Goal: Obtain resource: Download file/media

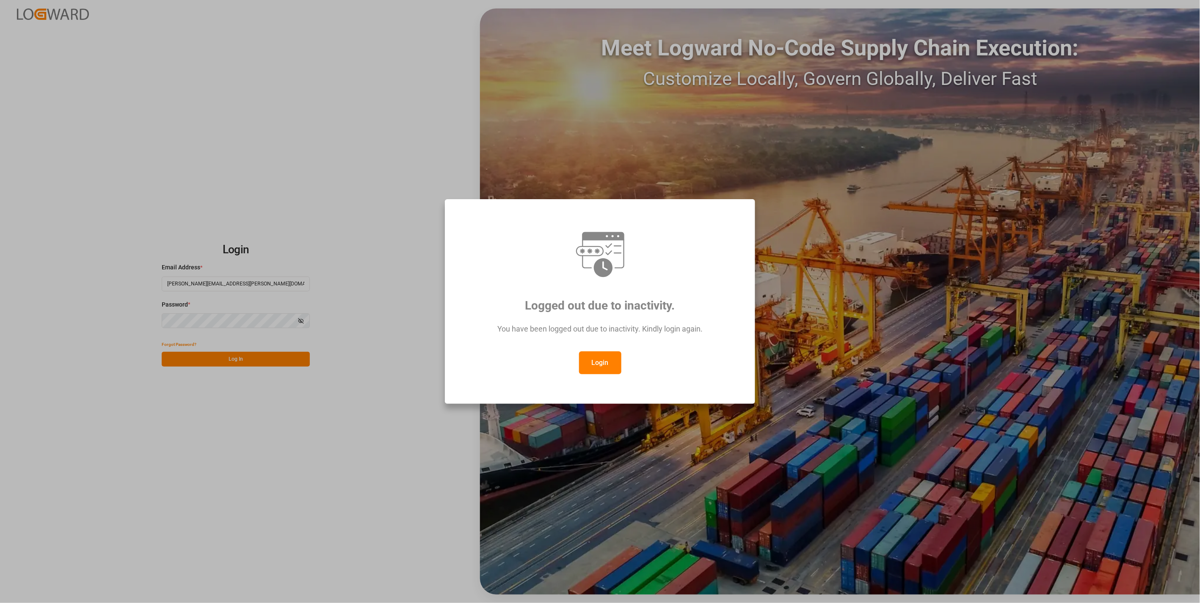
click at [595, 364] on button "Login" at bounding box center [600, 363] width 42 height 23
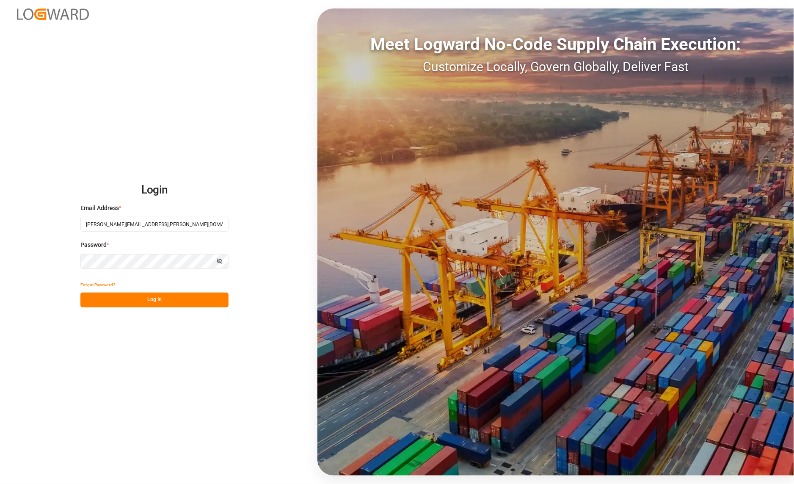
click at [150, 297] on button "Log In" at bounding box center [154, 299] width 148 height 15
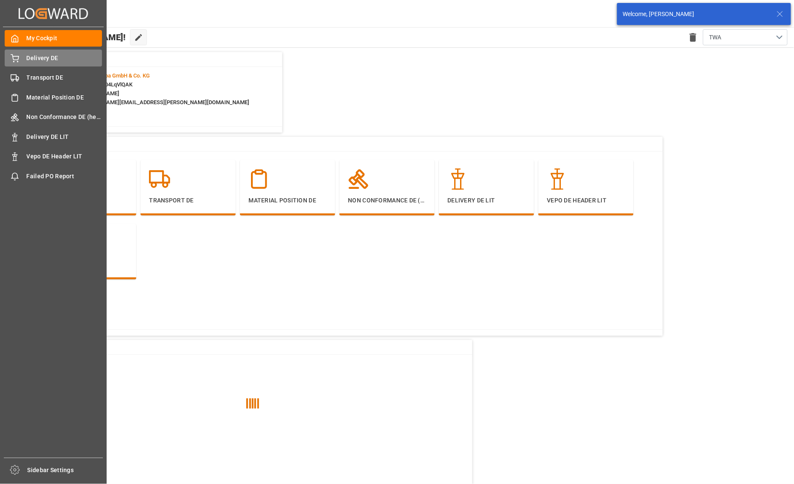
click at [40, 58] on span "Delivery DE" at bounding box center [65, 58] width 76 height 9
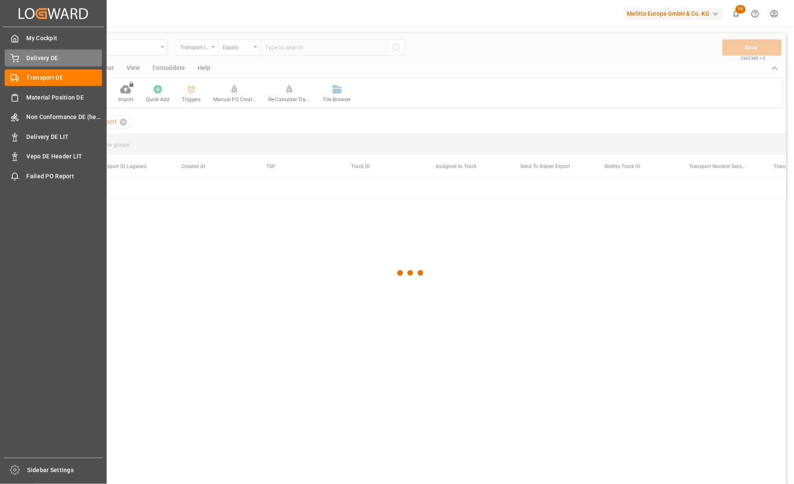
click at [17, 61] on icon at bounding box center [15, 58] width 8 height 8
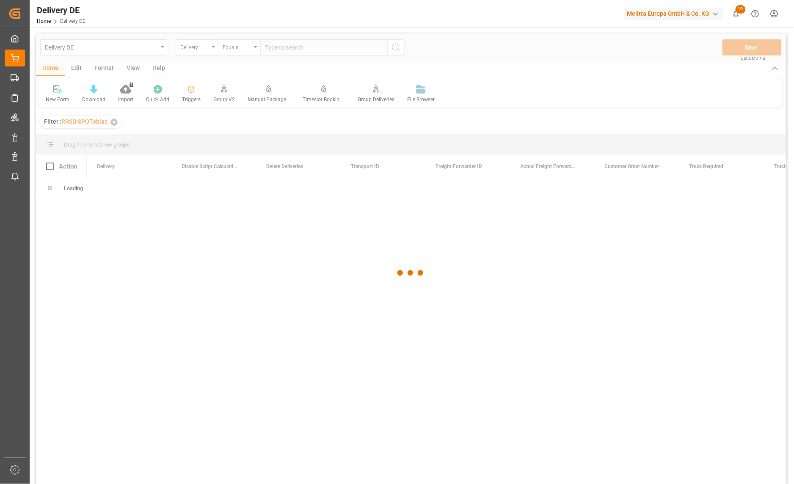
click at [301, 47] on div at bounding box center [411, 272] width 750 height 479
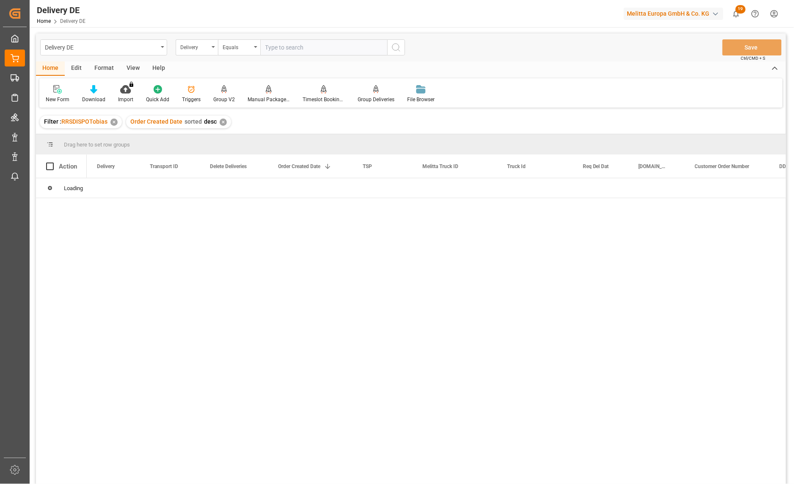
click at [297, 48] on input "text" at bounding box center [323, 47] width 127 height 16
paste input "92566403"
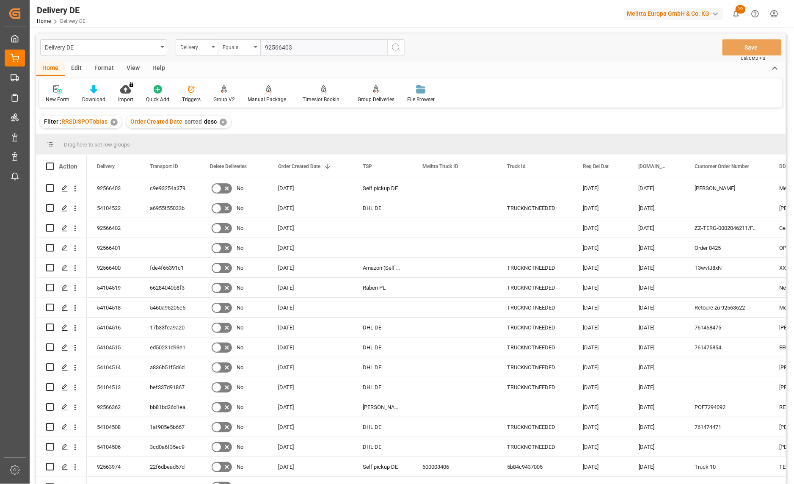
type input "92566403"
click at [198, 47] on div "Delivery" at bounding box center [194, 46] width 29 height 10
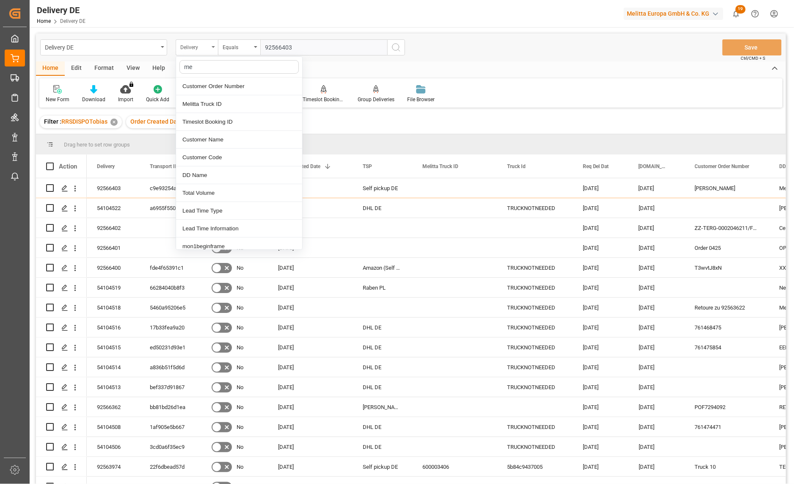
type input "mel"
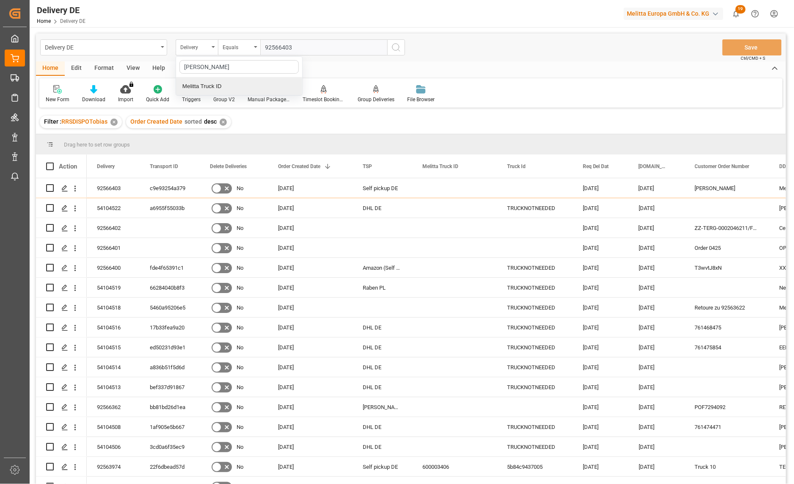
click at [217, 85] on div "Melitta Truck ID" at bounding box center [239, 86] width 126 height 18
click at [282, 44] on input "text" at bounding box center [323, 47] width 127 height 16
paste input "600003339"
type input "600003339"
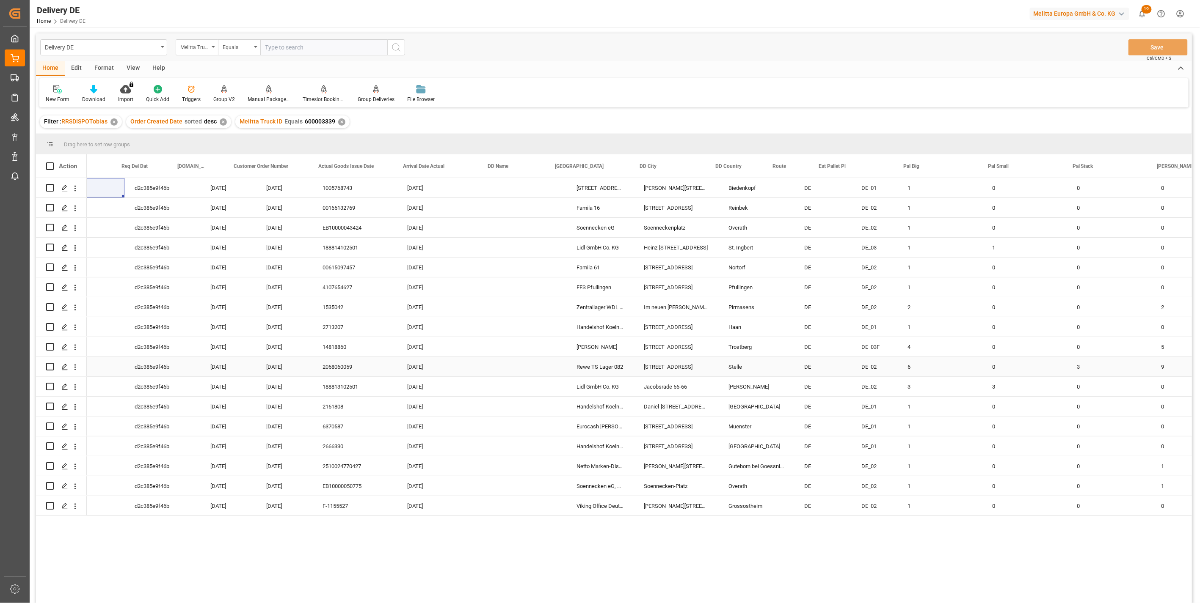
scroll to position [0, 470]
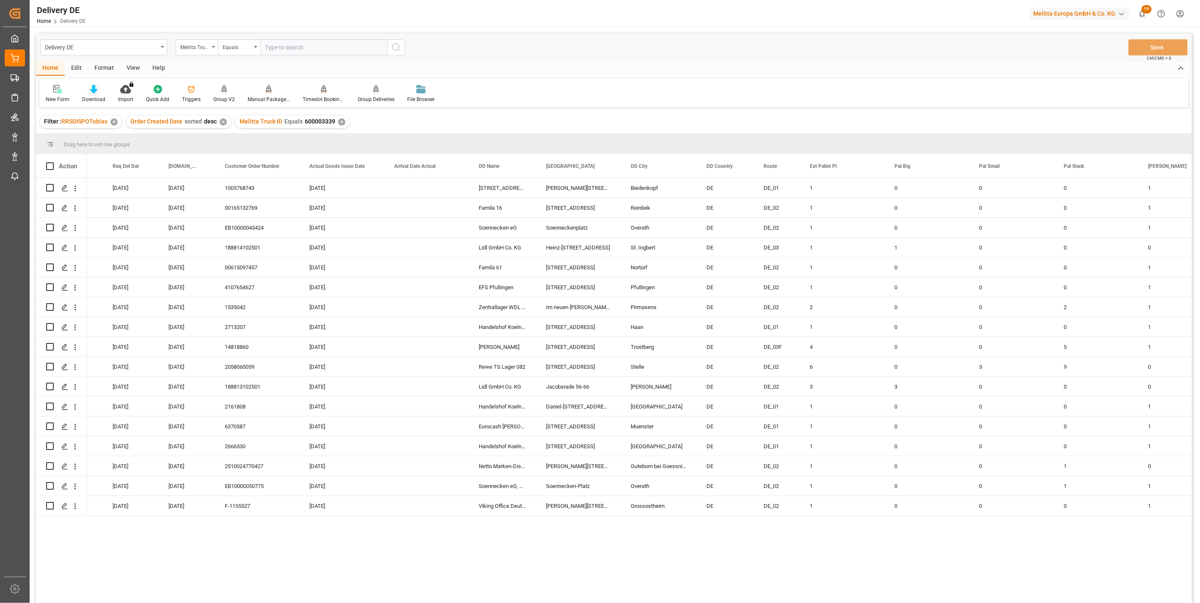
click at [92, 94] on div "Download" at bounding box center [94, 94] width 36 height 19
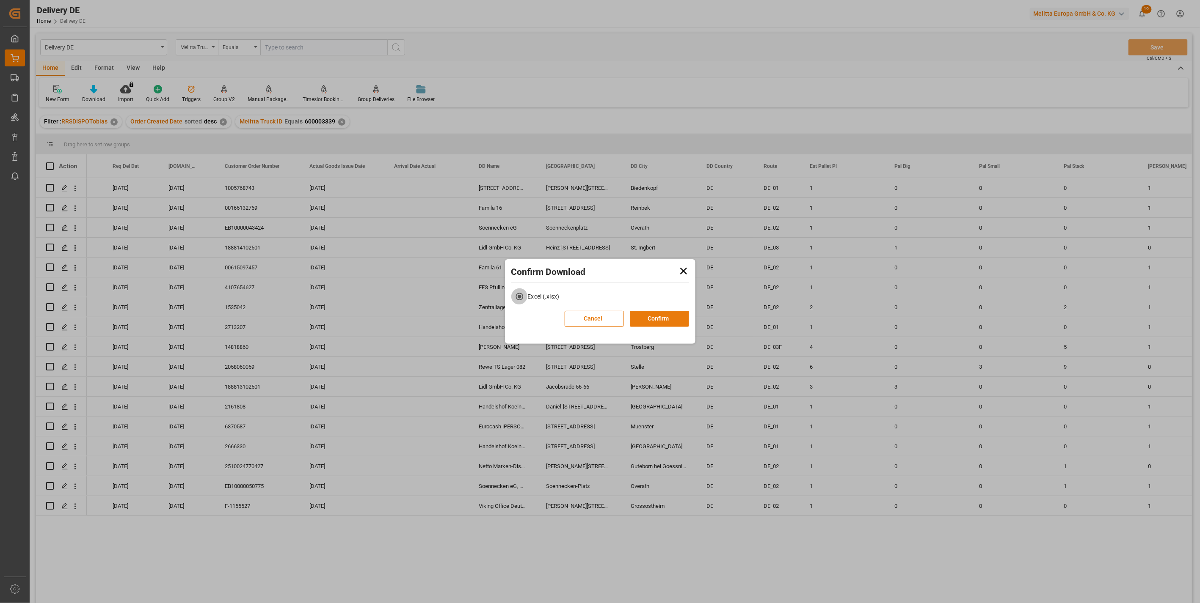
click at [665, 317] on button "Confirm" at bounding box center [659, 319] width 59 height 16
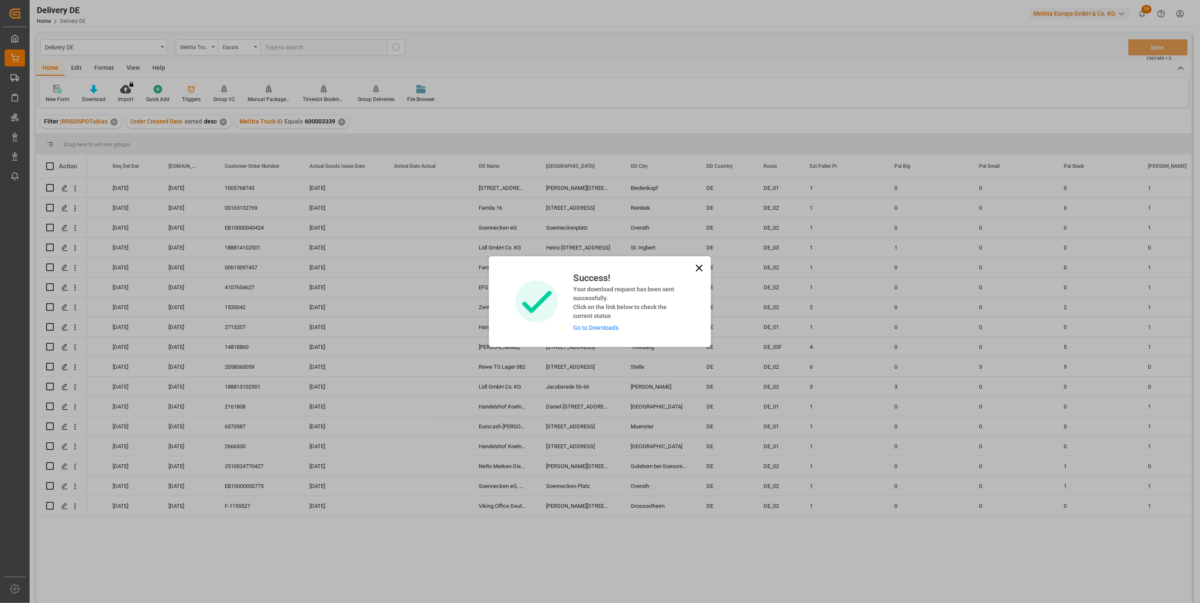
click at [592, 326] on link "Go to Downloads" at bounding box center [595, 328] width 45 height 7
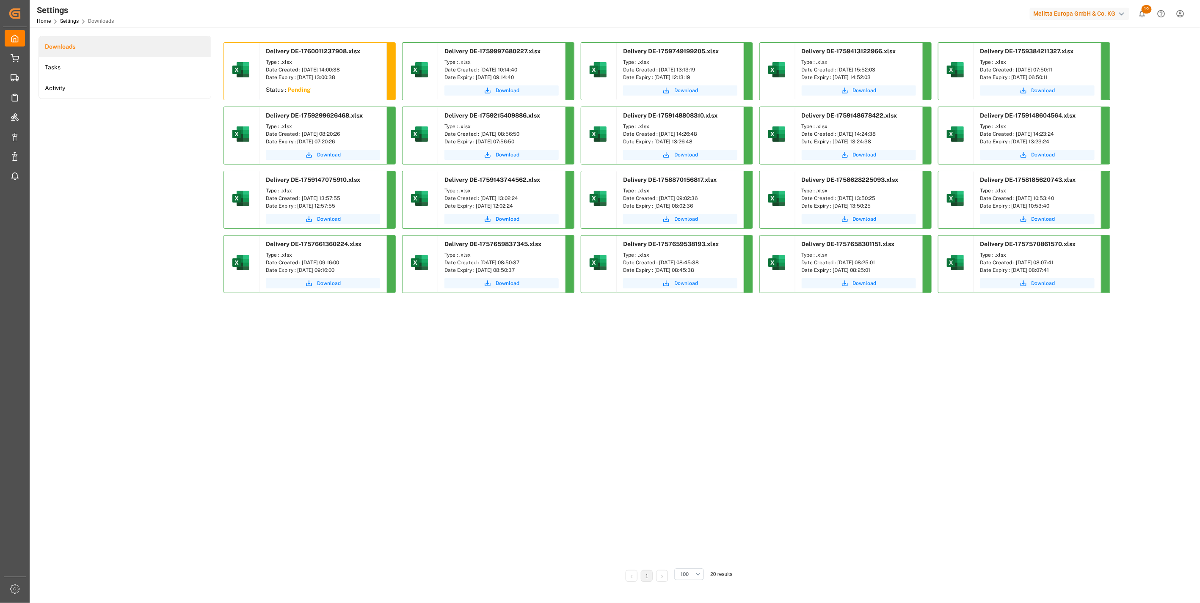
click at [432, 483] on div "Delivery DE-1760011237908.xlsx Type : .xlsx Date Created : 09.10.2025 14:00:38 …" at bounding box center [677, 315] width 920 height 558
click at [324, 91] on span "Download" at bounding box center [329, 91] width 24 height 8
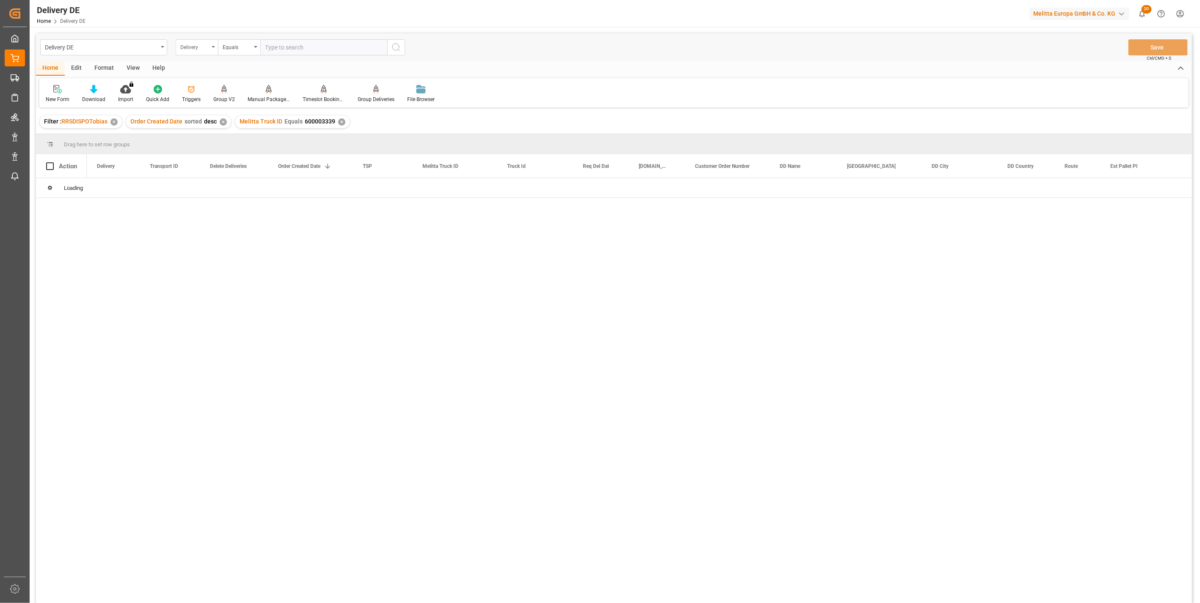
click at [213, 49] on div "Delivery" at bounding box center [197, 47] width 42 height 16
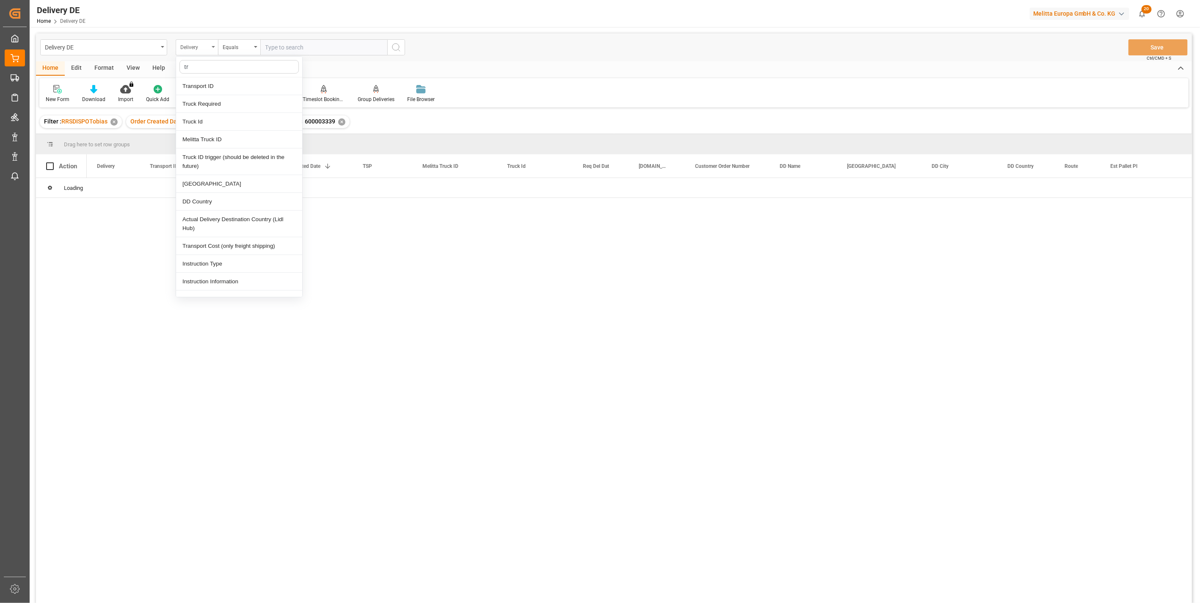
type input "tra"
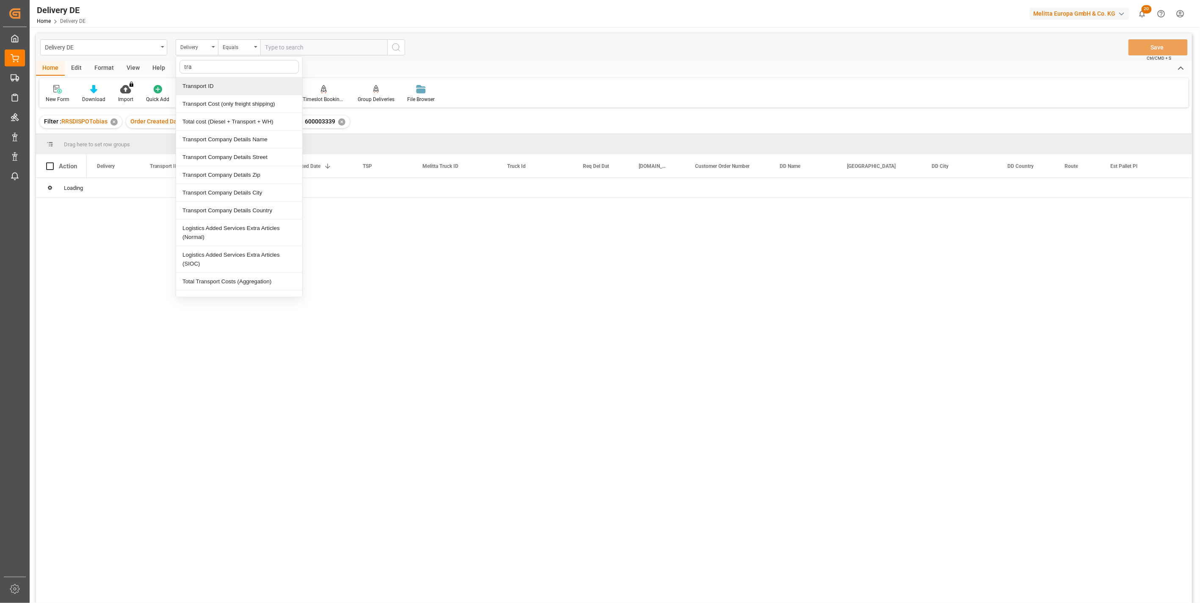
click at [196, 83] on div "Transport ID" at bounding box center [239, 86] width 126 height 18
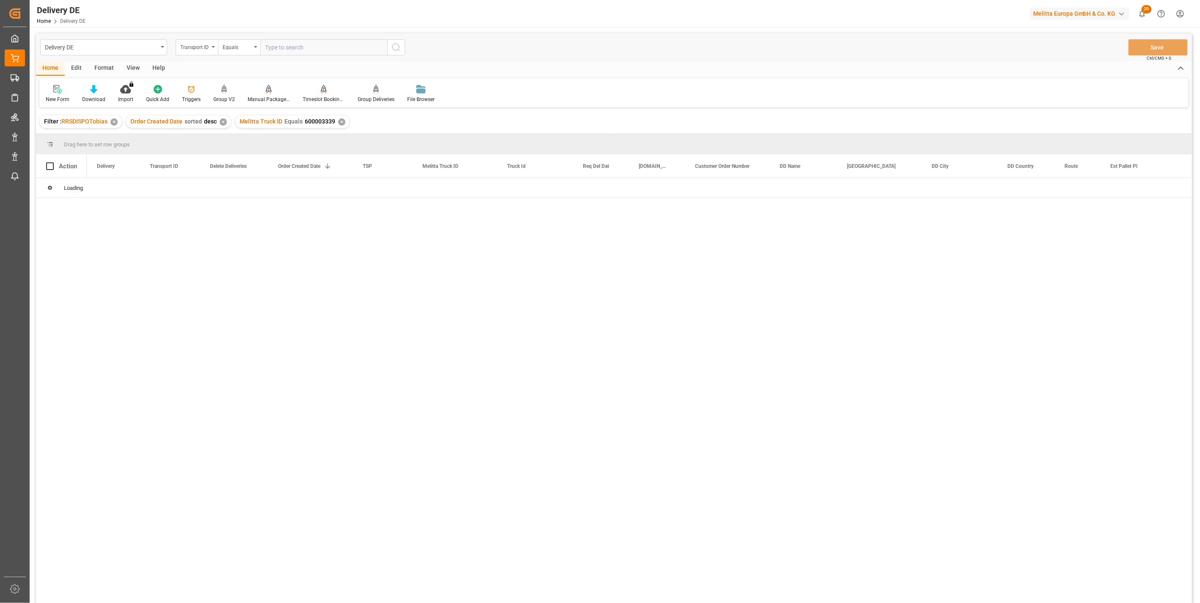
click at [274, 46] on input "text" at bounding box center [323, 47] width 127 height 16
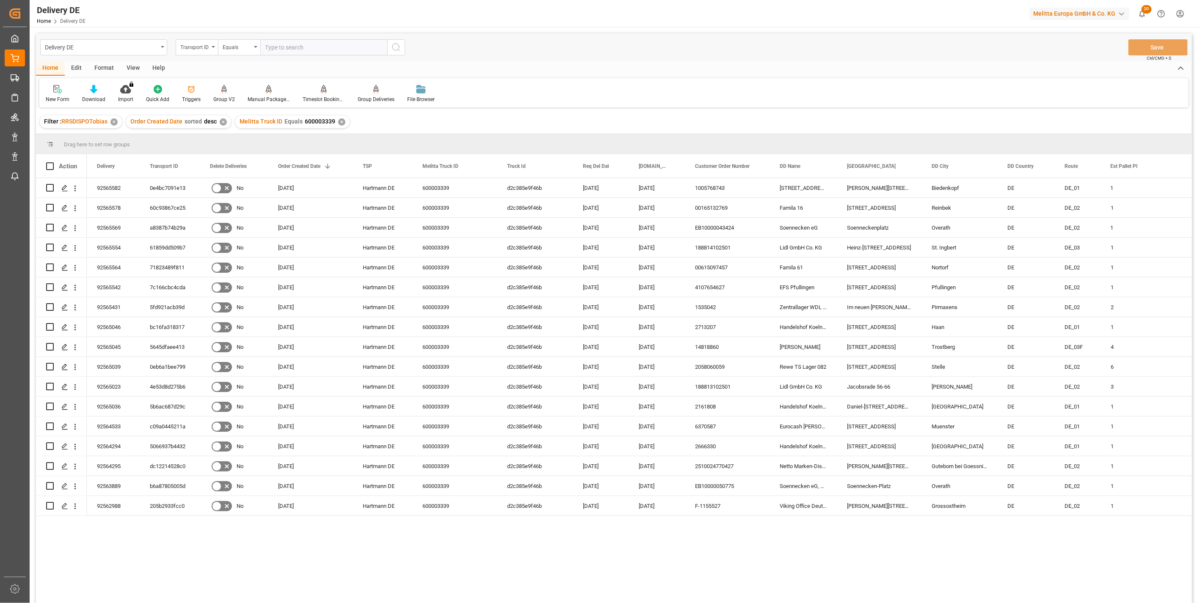
paste input "cfa7b4851fe8"
type input "cfa7b4851fe8"
click at [394, 50] on circle "search button" at bounding box center [395, 47] width 7 height 7
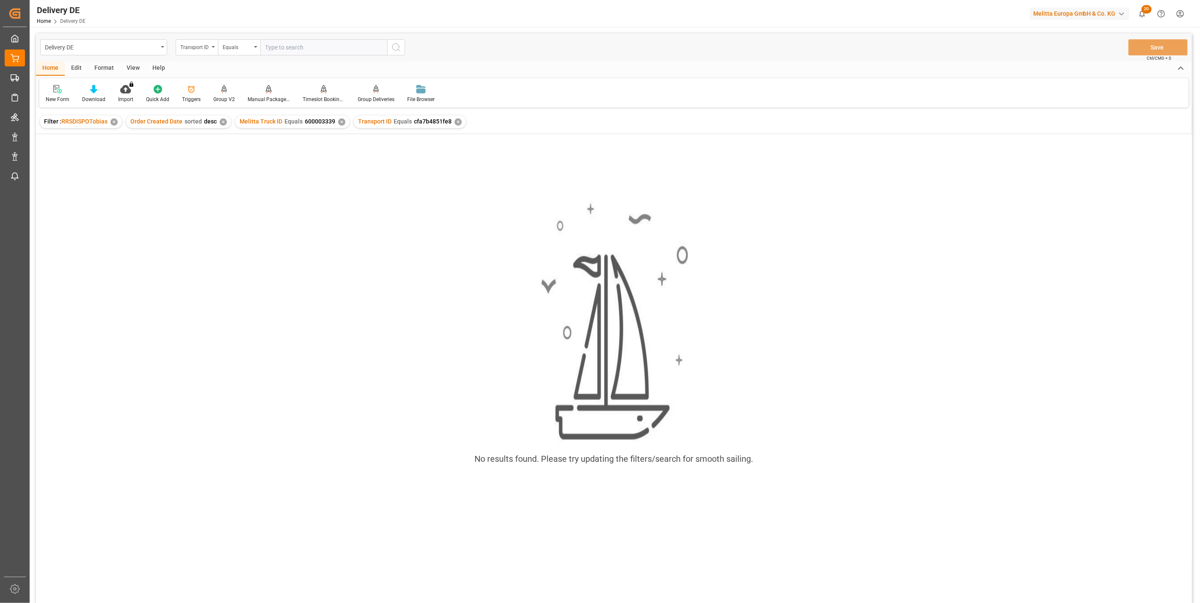
click at [339, 121] on div "✕" at bounding box center [341, 121] width 7 height 7
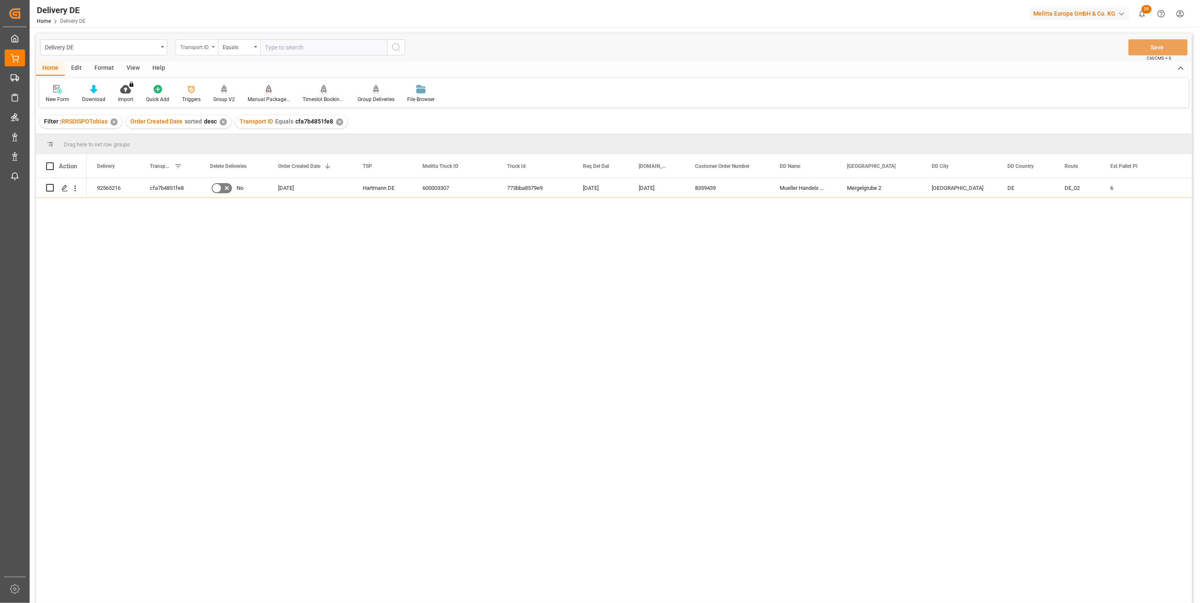
click at [206, 43] on div "Transport ID" at bounding box center [194, 46] width 29 height 10
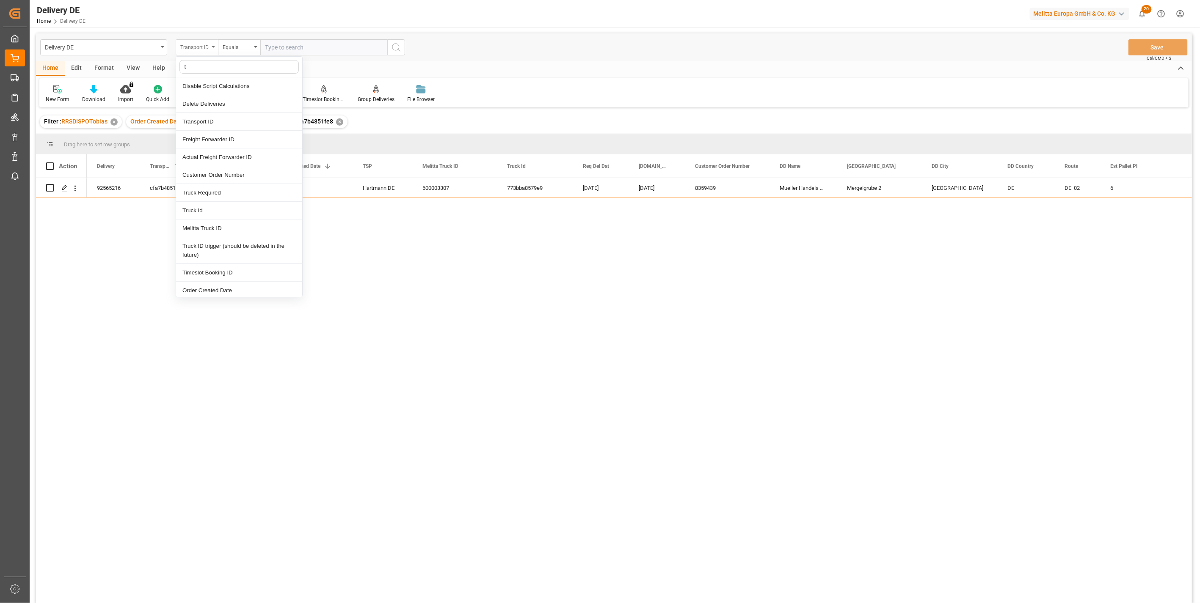
type input "ts"
click at [209, 87] on div "TSP" at bounding box center [239, 86] width 126 height 18
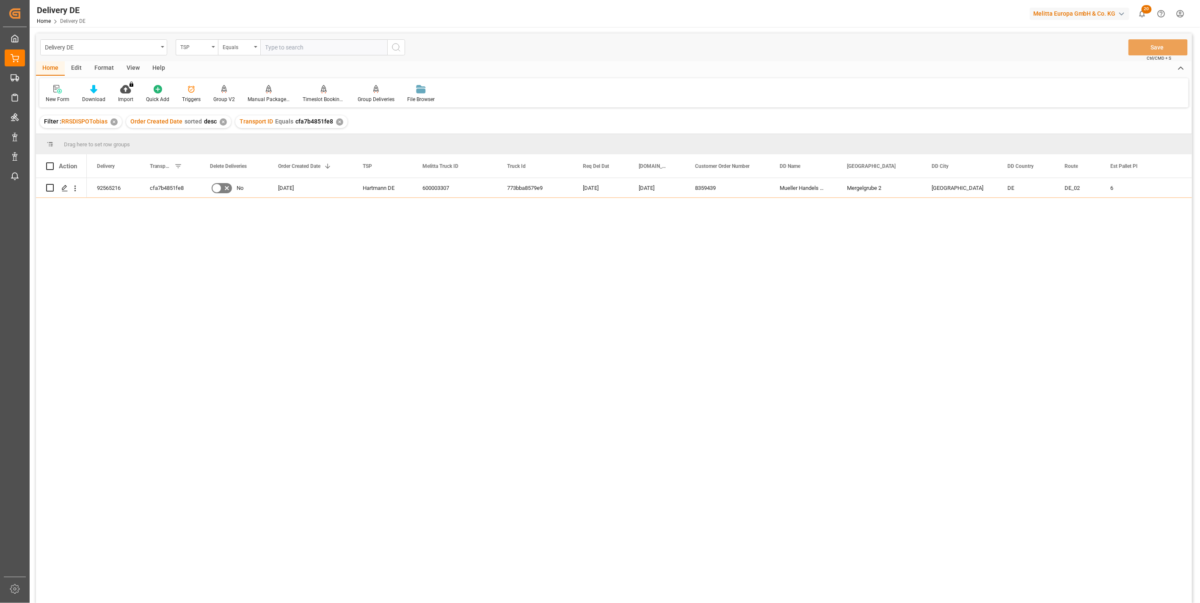
click at [277, 47] on input "text" at bounding box center [323, 47] width 127 height 16
type input "moeller de"
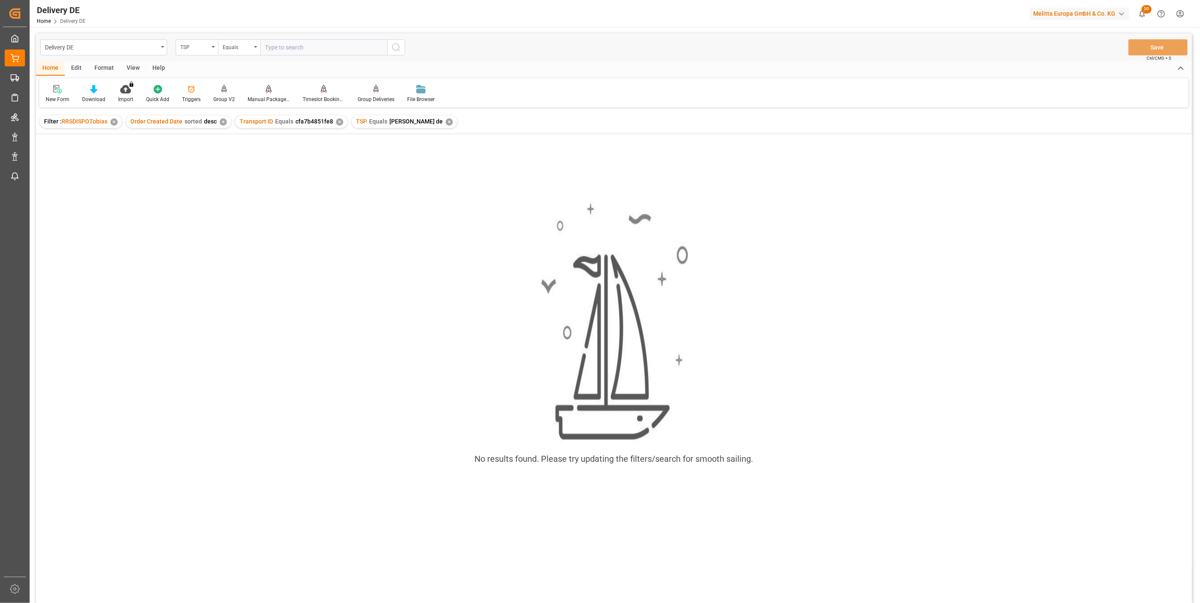
click at [339, 121] on div "✕" at bounding box center [339, 121] width 7 height 7
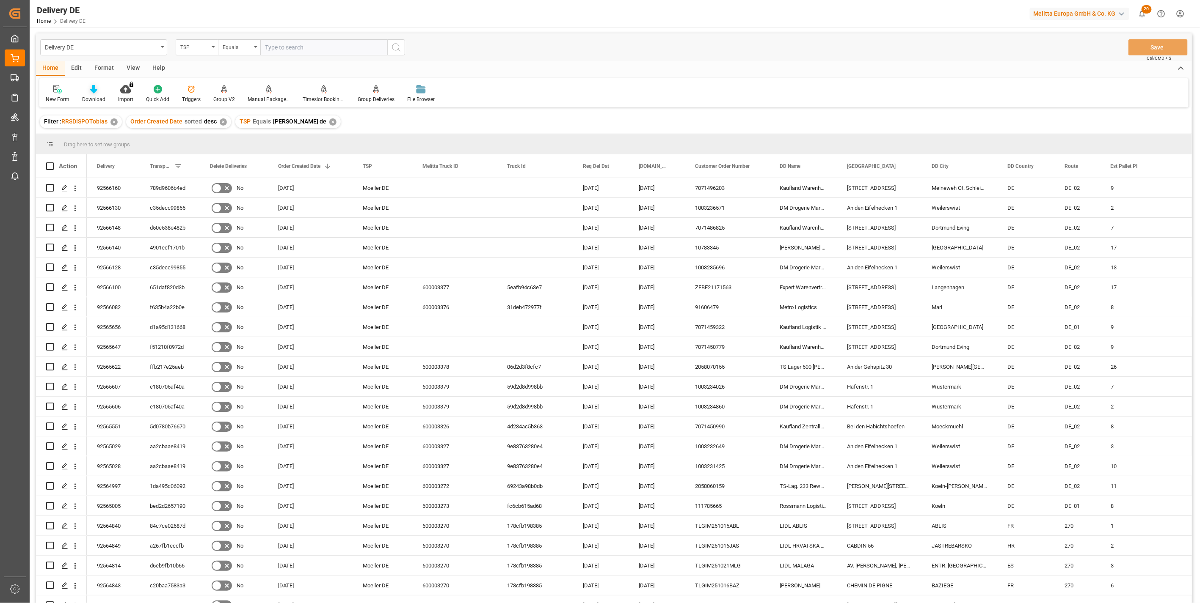
click at [94, 94] on div "Download" at bounding box center [94, 94] width 36 height 19
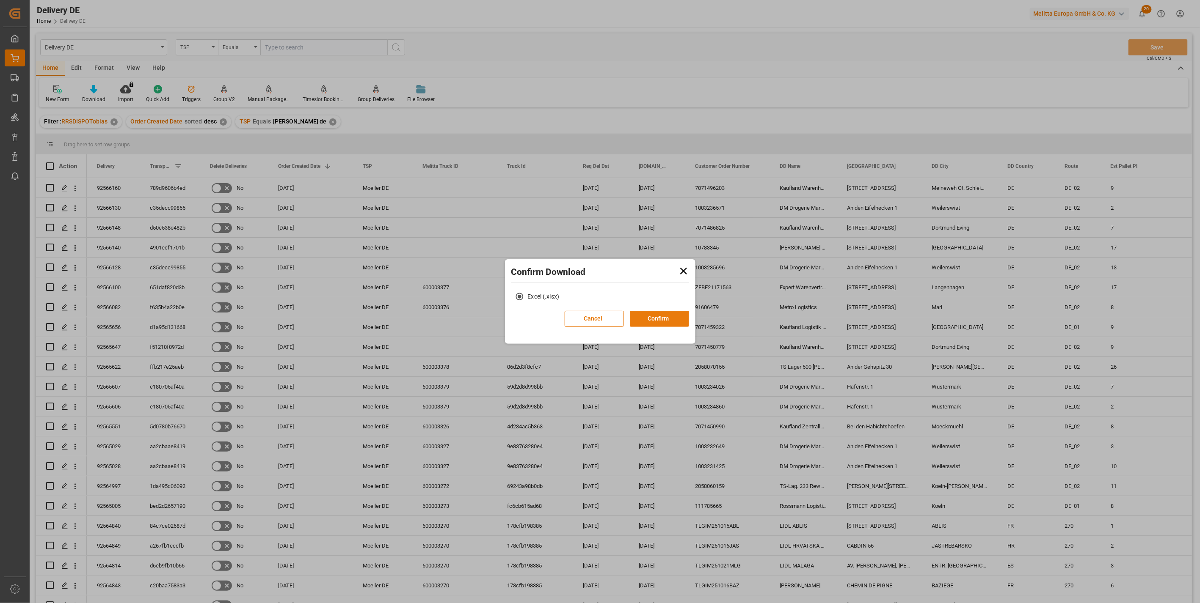
click at [647, 318] on button "Confirm" at bounding box center [659, 319] width 59 height 16
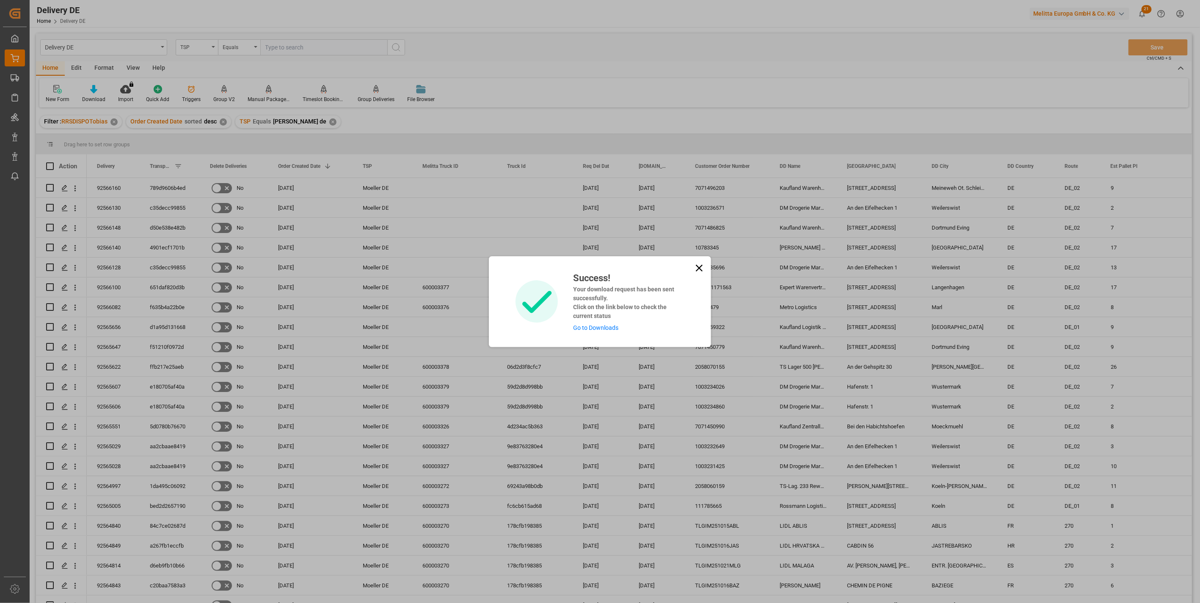
click at [596, 327] on link "Go to Downloads" at bounding box center [595, 328] width 45 height 7
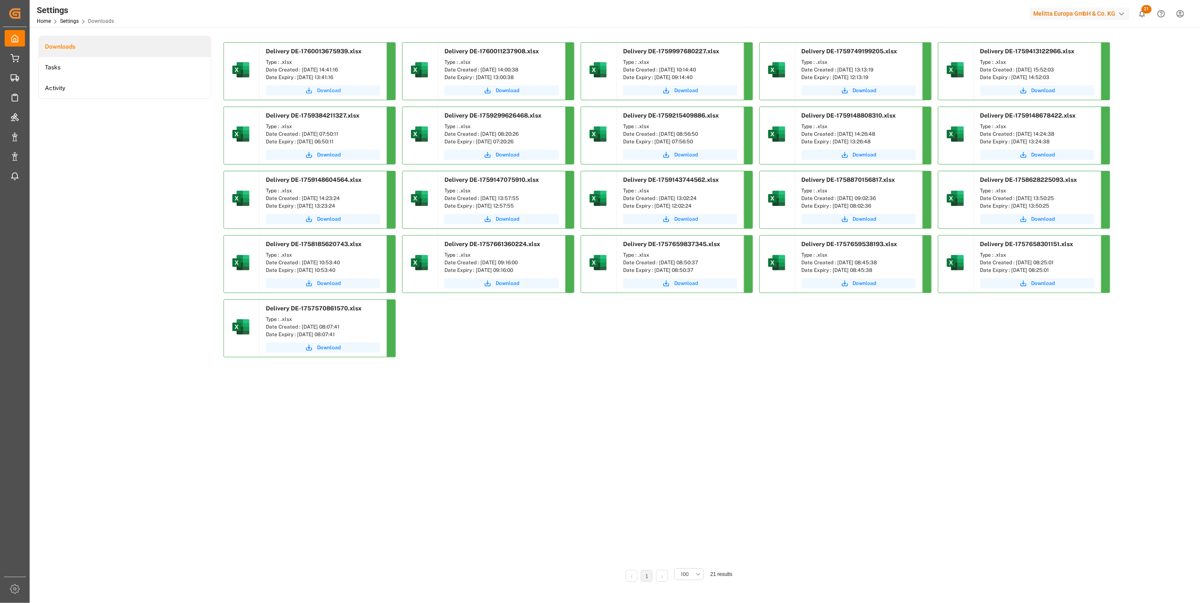
click at [336, 89] on span "Download" at bounding box center [329, 91] width 24 height 8
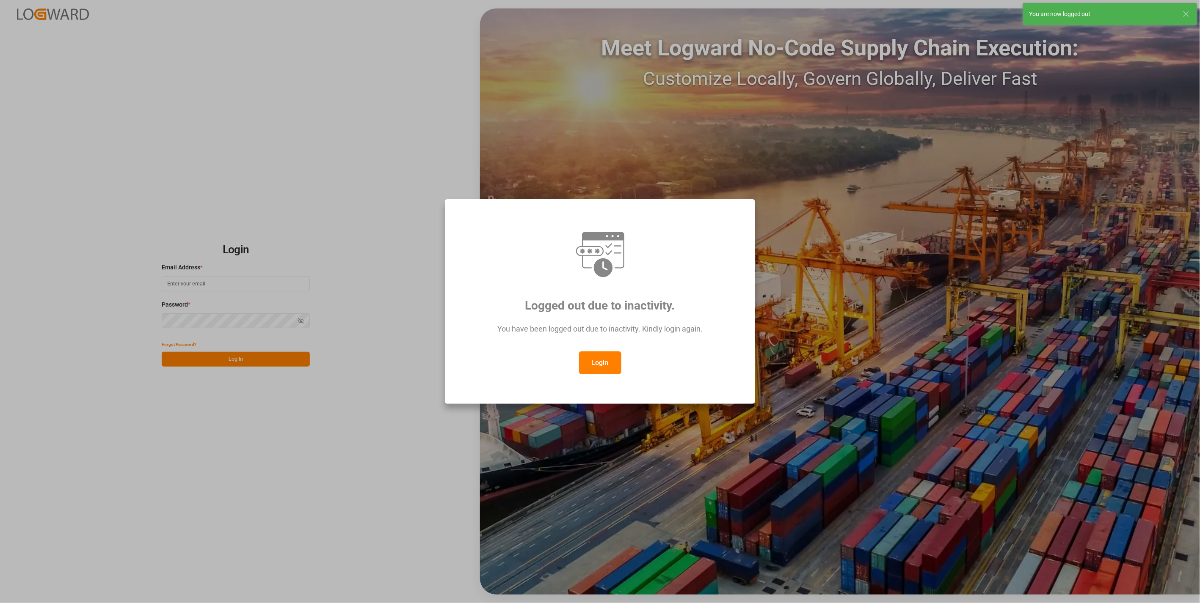
type input "[PERSON_NAME][EMAIL_ADDRESS][PERSON_NAME][DOMAIN_NAME]"
